Goal: Task Accomplishment & Management: Manage account settings

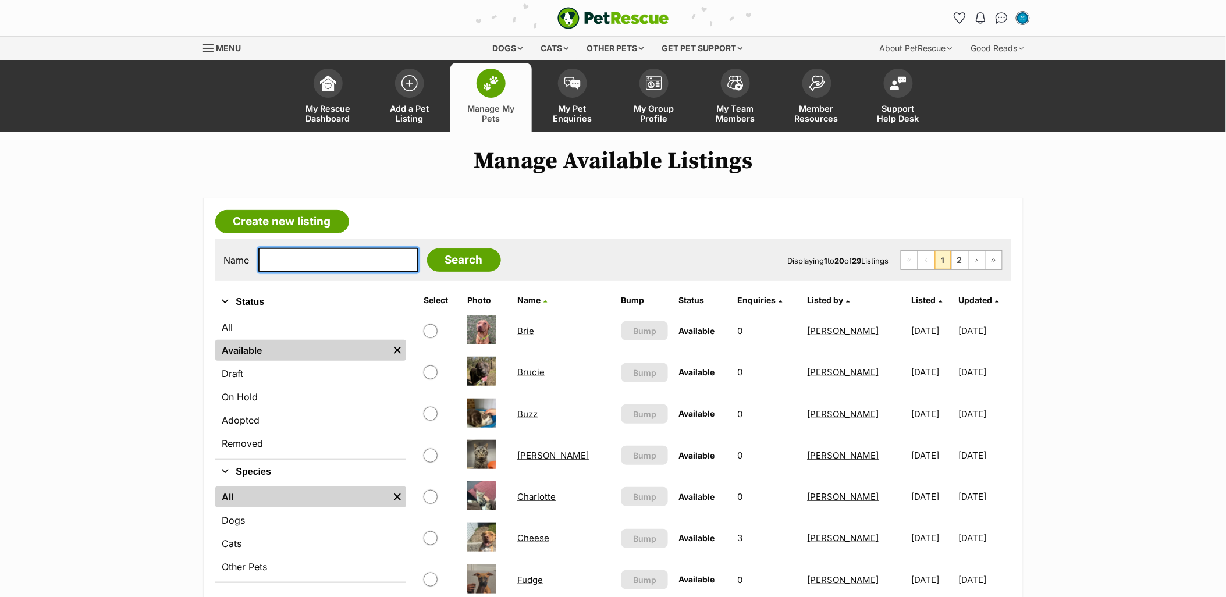
drag, startPoint x: 329, startPoint y: 268, endPoint x: 451, endPoint y: 233, distance: 125.8
click at [329, 268] on input "text" at bounding box center [338, 260] width 160 height 24
type input "layla"
click at [427, 249] on input "Search" at bounding box center [464, 260] width 74 height 23
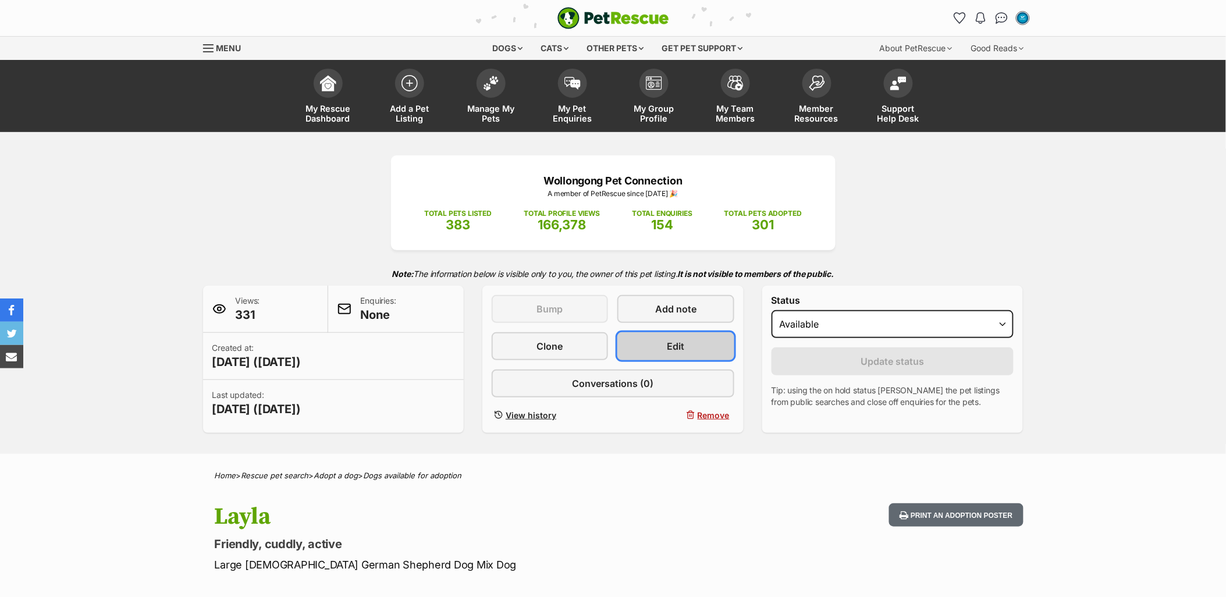
click at [644, 348] on link "Edit" at bounding box center [676, 346] width 116 height 28
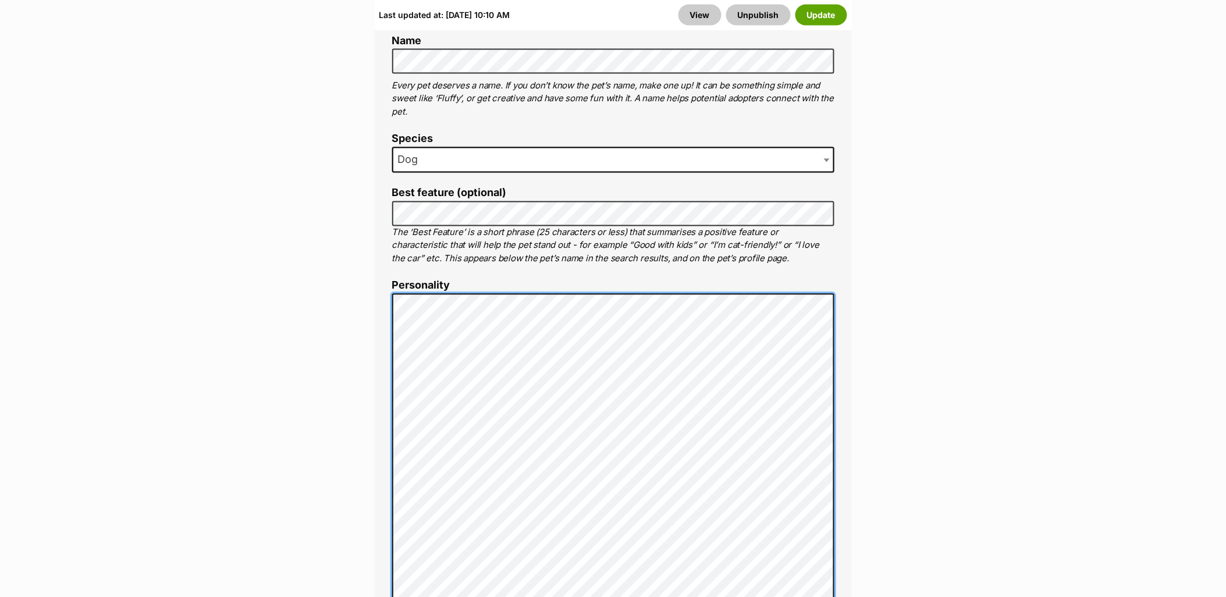
scroll to position [905, 0]
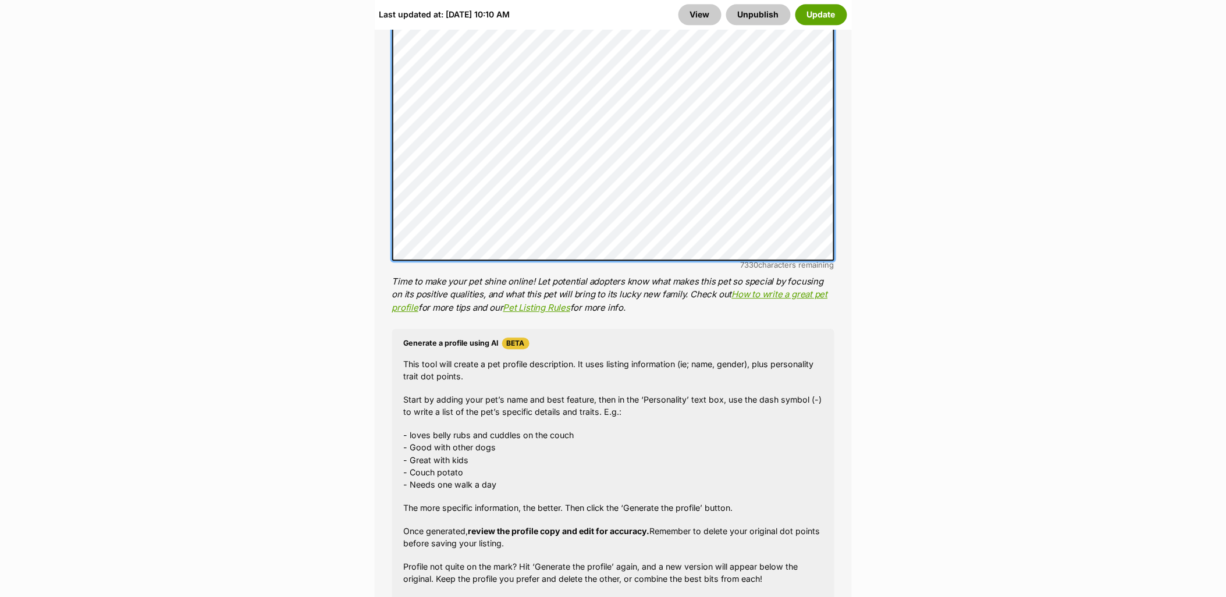
scroll to position [1164, 0]
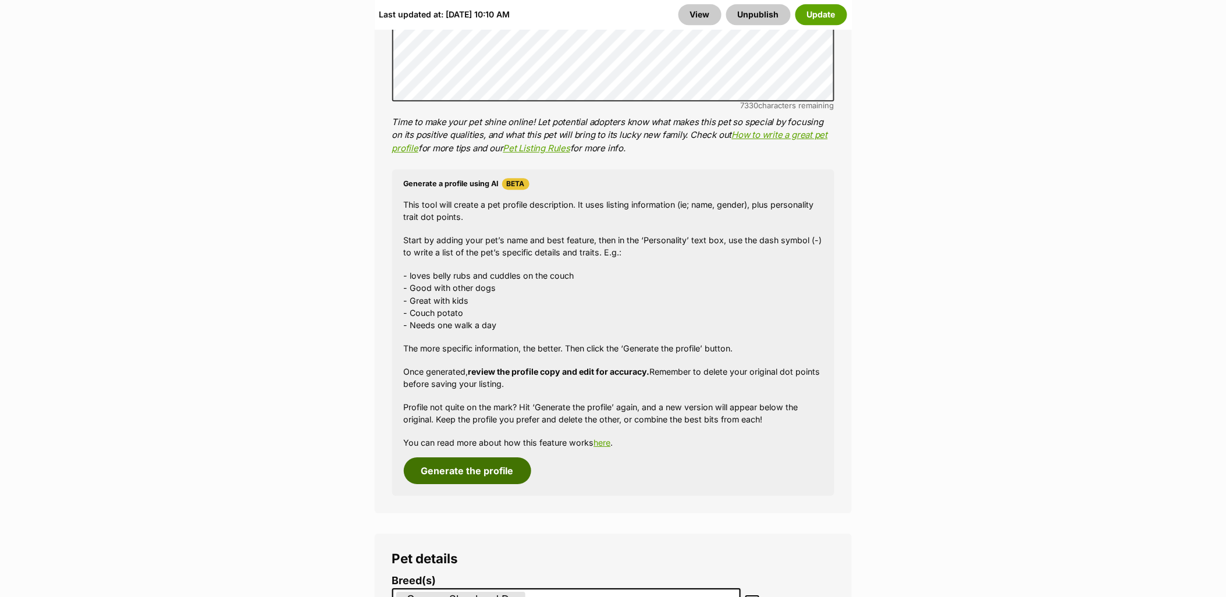
click at [485, 463] on button "Generate the profile" at bounding box center [467, 470] width 127 height 27
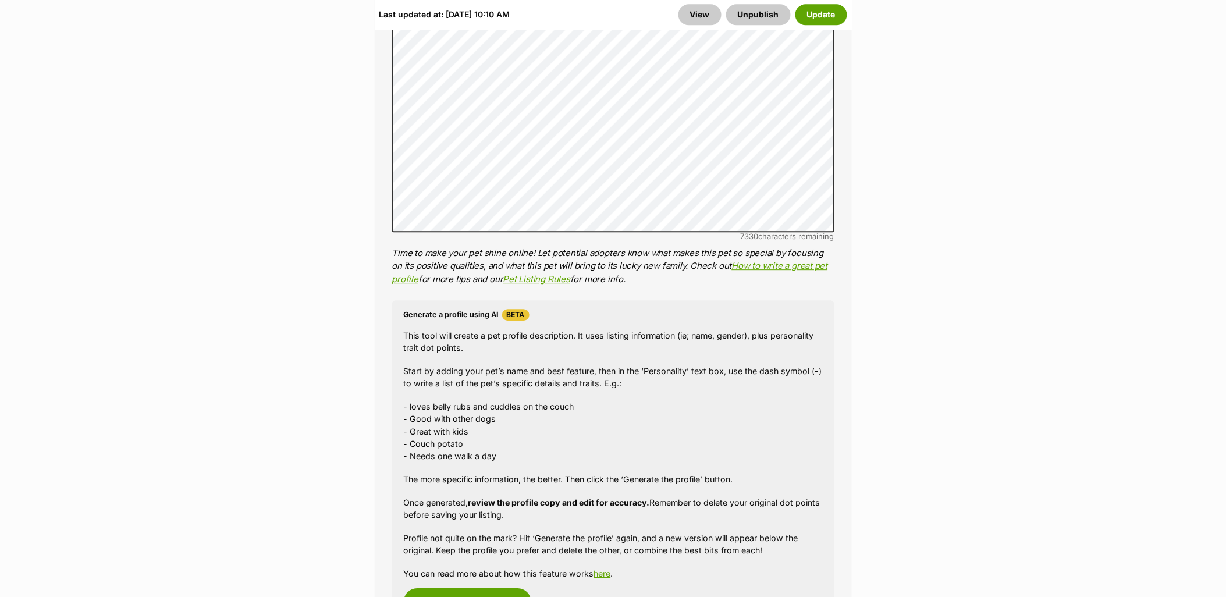
scroll to position [822, 0]
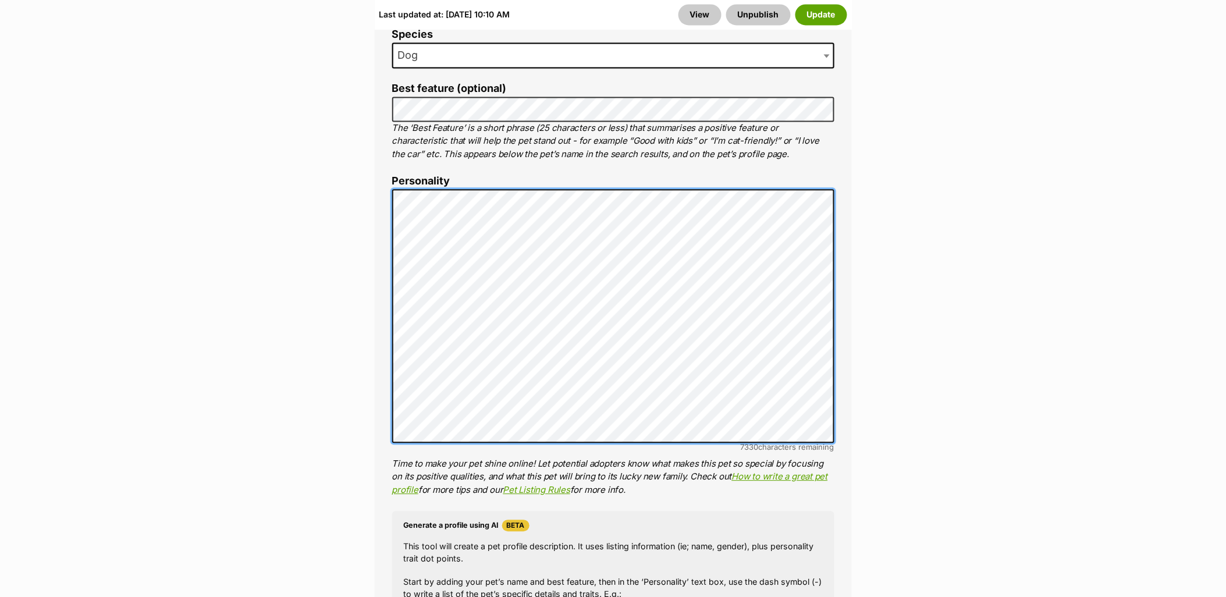
click at [386, 164] on div "About This Pet Name Henlo there, it looks like you might be using the pet name …" at bounding box center [613, 369] width 477 height 972
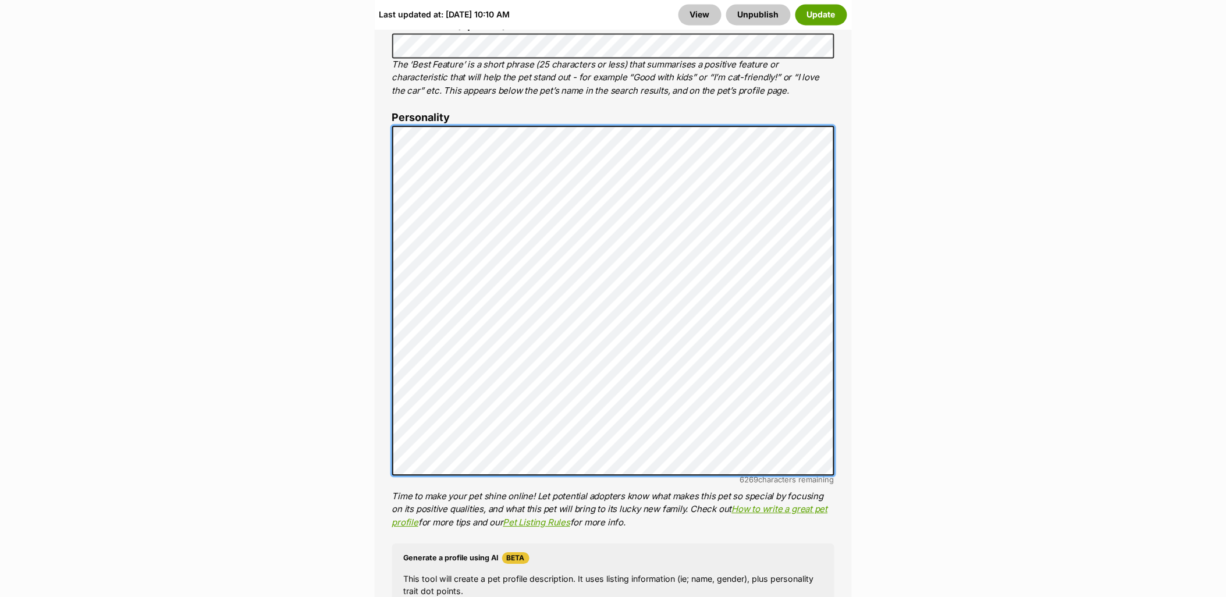
scroll to position [887, 0]
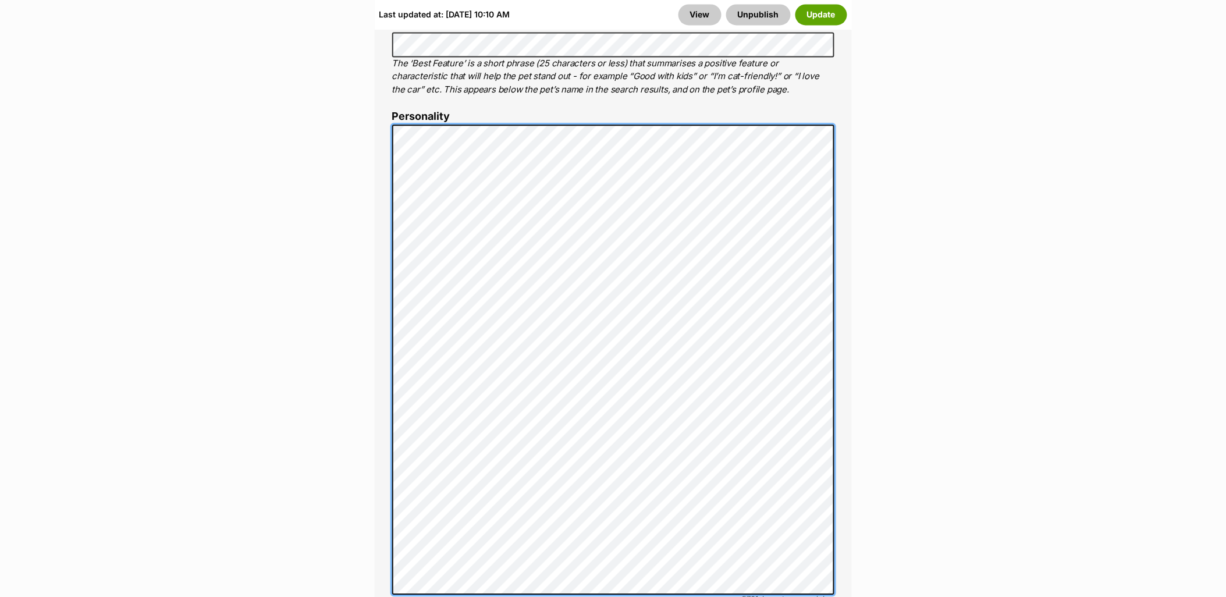
click at [391, 272] on div "About This Pet Name Henlo there, it looks like you might be using the pet name …" at bounding box center [613, 412] width 477 height 1189
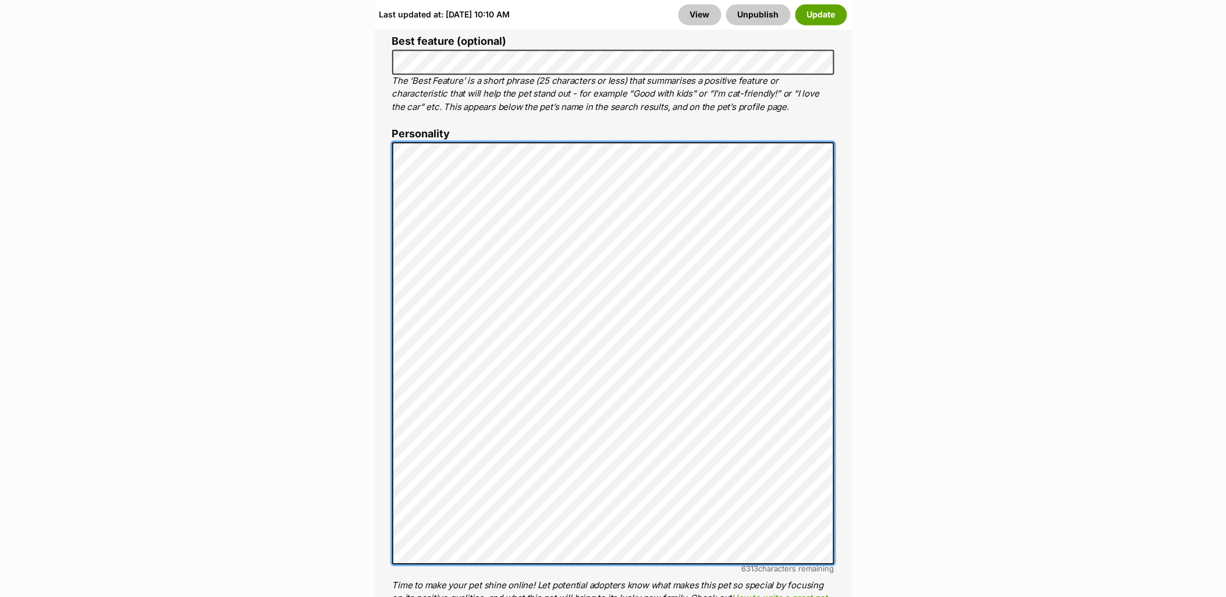
scroll to position [693, 0]
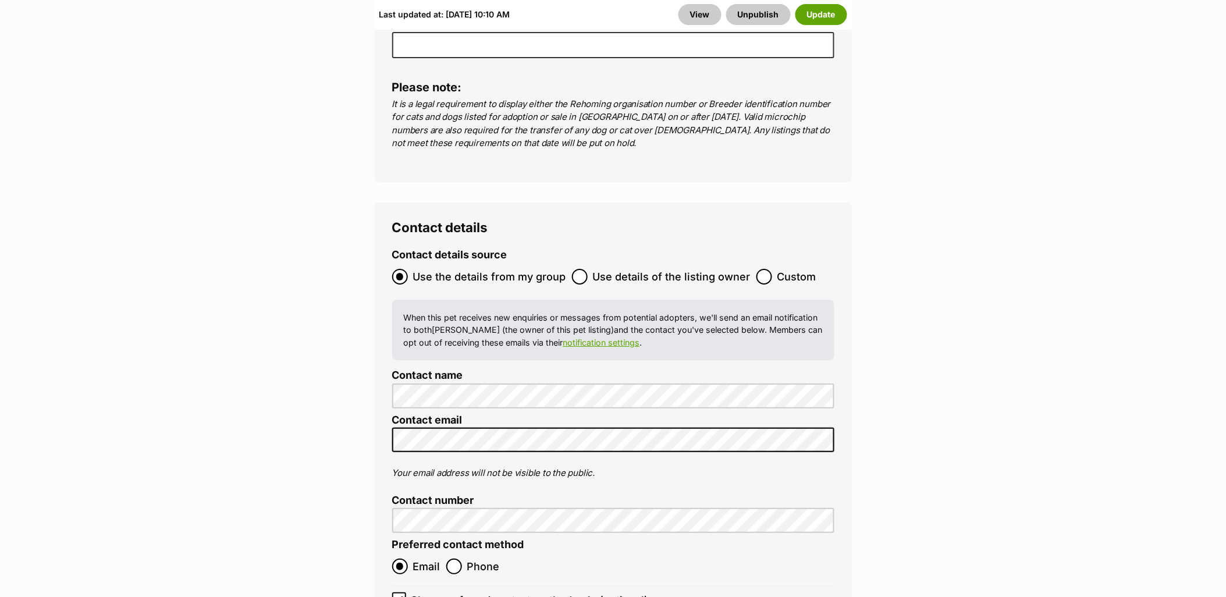
scroll to position [4799, 0]
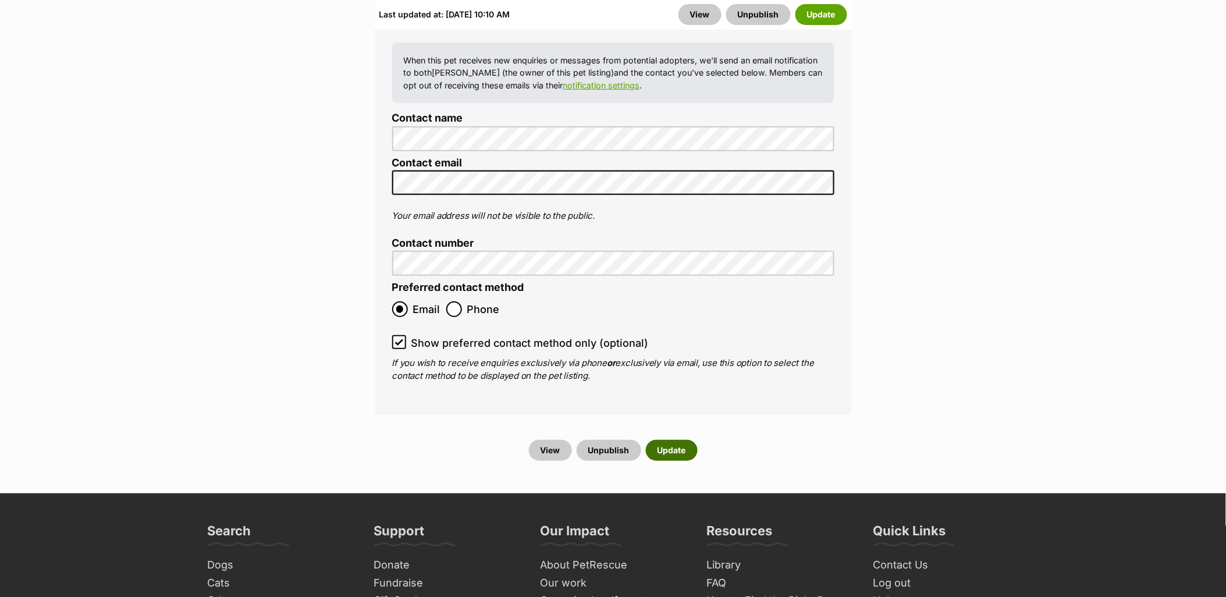
click at [666, 440] on button "Update" at bounding box center [672, 450] width 52 height 21
